Goal: Navigation & Orientation: Find specific page/section

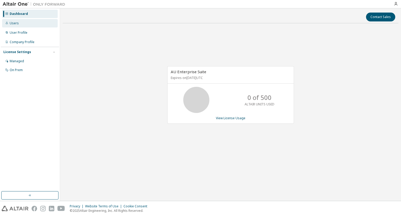
click at [28, 25] on div "Users" at bounding box center [30, 23] width 56 height 8
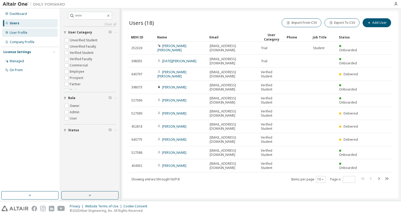
click at [29, 32] on div "User Profile" at bounding box center [30, 32] width 56 height 8
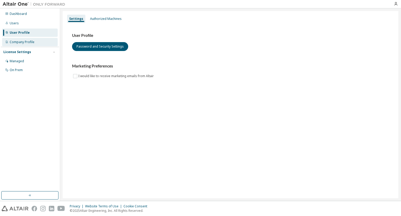
click at [36, 39] on div "Company Profile" at bounding box center [30, 42] width 56 height 8
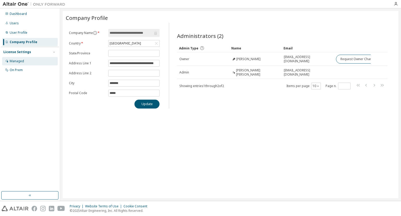
click at [34, 62] on div "Managed" at bounding box center [30, 61] width 56 height 8
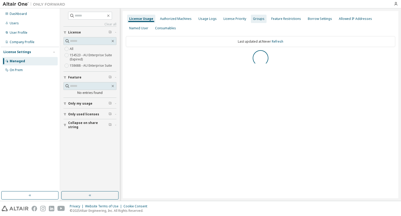
click at [259, 15] on div "Groups" at bounding box center [259, 19] width 16 height 8
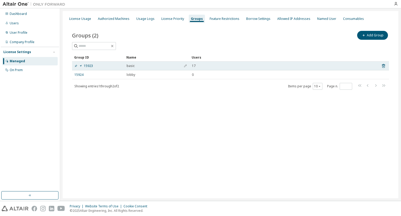
click at [94, 65] on div "15923" at bounding box center [98, 66] width 48 height 4
click at [88, 65] on link "15923" at bounding box center [83, 66] width 19 height 4
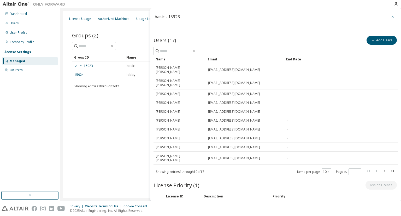
click at [390, 14] on button "button" at bounding box center [393, 17] width 8 height 8
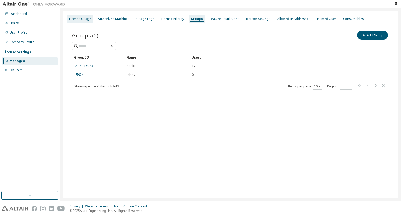
click at [83, 18] on div "License Usage" at bounding box center [80, 19] width 22 height 4
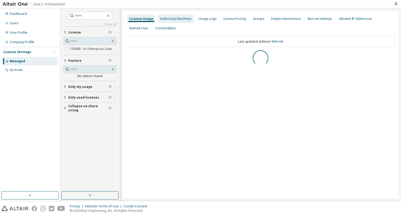
click at [180, 17] on div "Authorized Machines" at bounding box center [176, 19] width 32 height 4
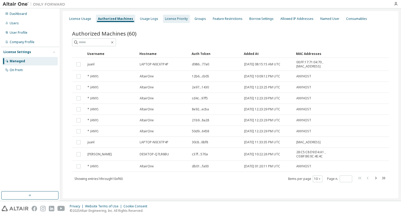
click at [171, 18] on div "License Priority" at bounding box center [176, 19] width 23 height 4
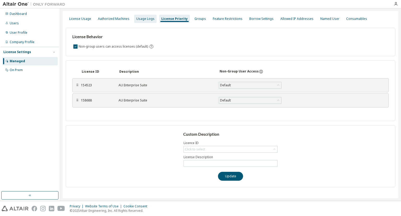
click at [150, 18] on div "Usage Logs" at bounding box center [145, 19] width 18 height 4
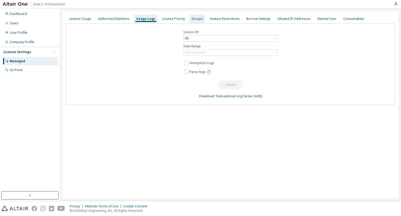
click at [197, 20] on div "Groups" at bounding box center [198, 19] width 12 height 4
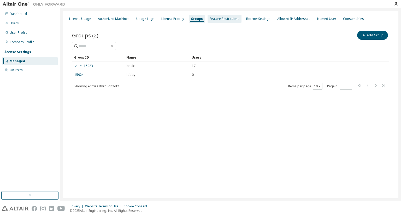
click at [216, 18] on div "Feature Restrictions" at bounding box center [225, 19] width 30 height 4
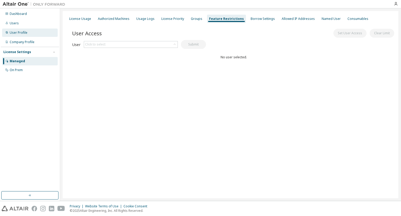
click at [20, 31] on div "User Profile" at bounding box center [19, 33] width 18 height 4
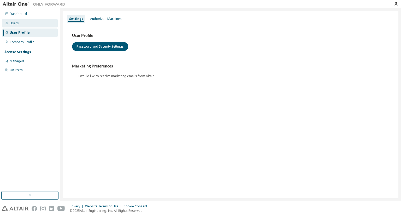
click at [16, 23] on div "Users" at bounding box center [14, 23] width 9 height 4
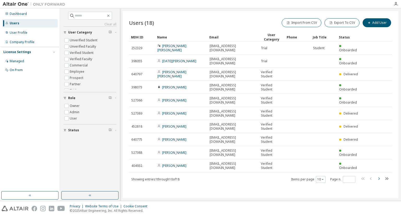
click at [380, 175] on icon "button" at bounding box center [379, 178] width 6 height 6
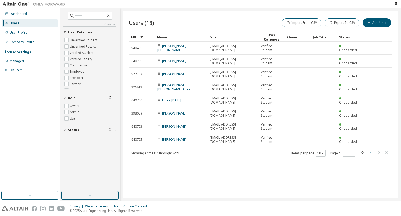
click at [369, 152] on icon "button" at bounding box center [371, 152] width 6 height 6
type input "*"
